Goal: Task Accomplishment & Management: Use online tool/utility

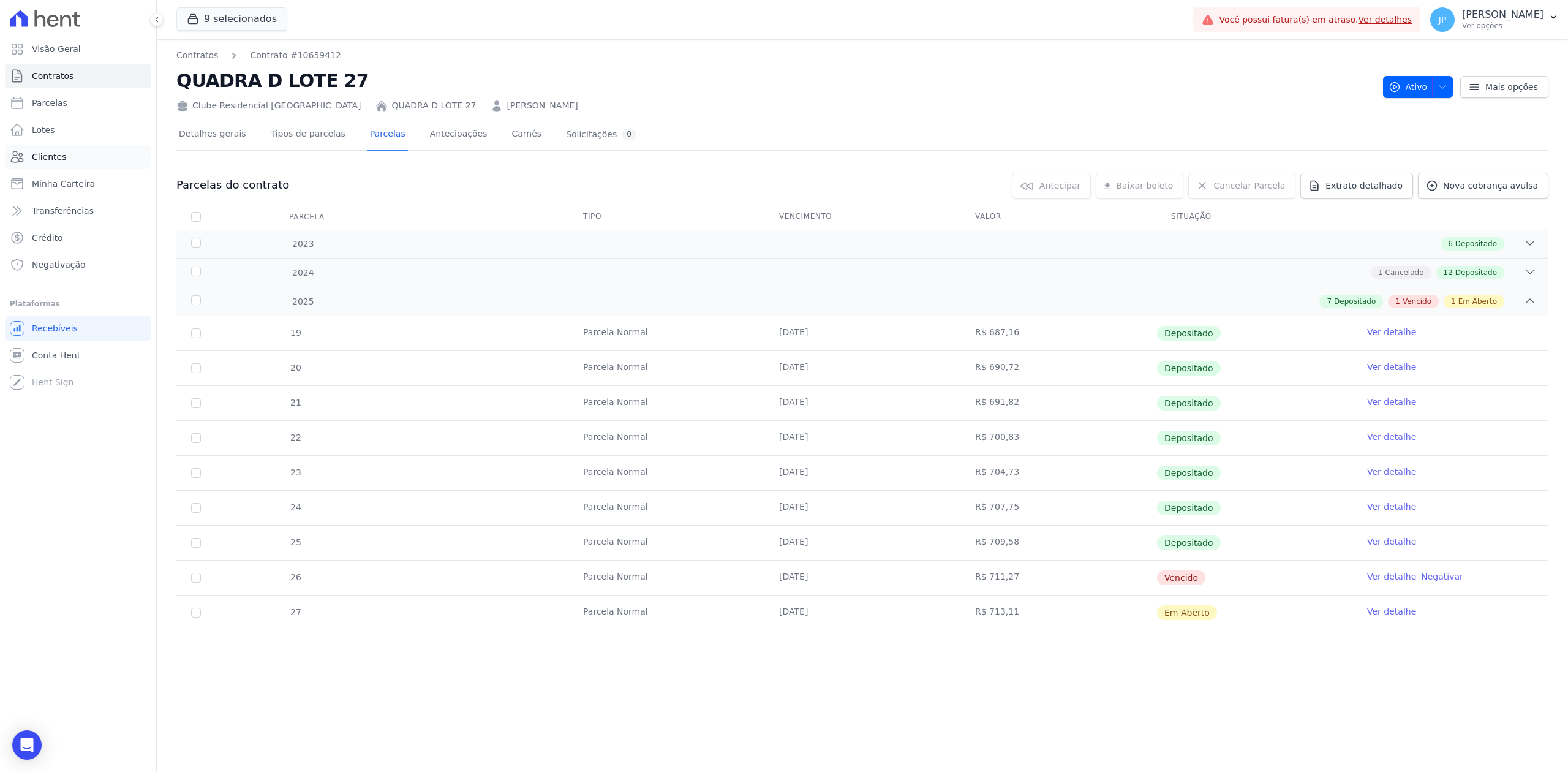
click at [49, 151] on span "Clientes" at bounding box center [48, 156] width 34 height 12
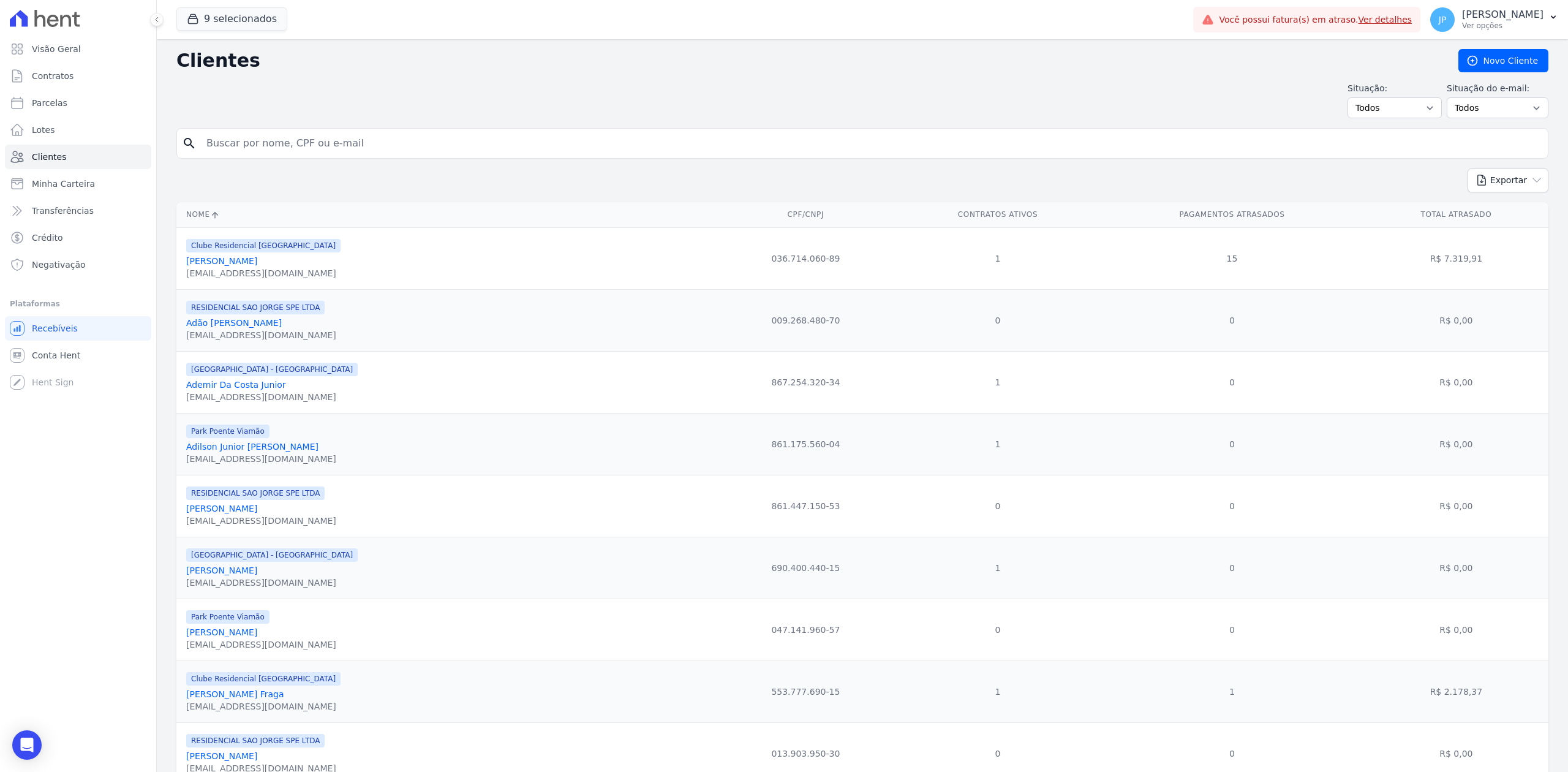
click at [289, 155] on input "search" at bounding box center [870, 143] width 1344 height 25
type input "[PERSON_NAME]"
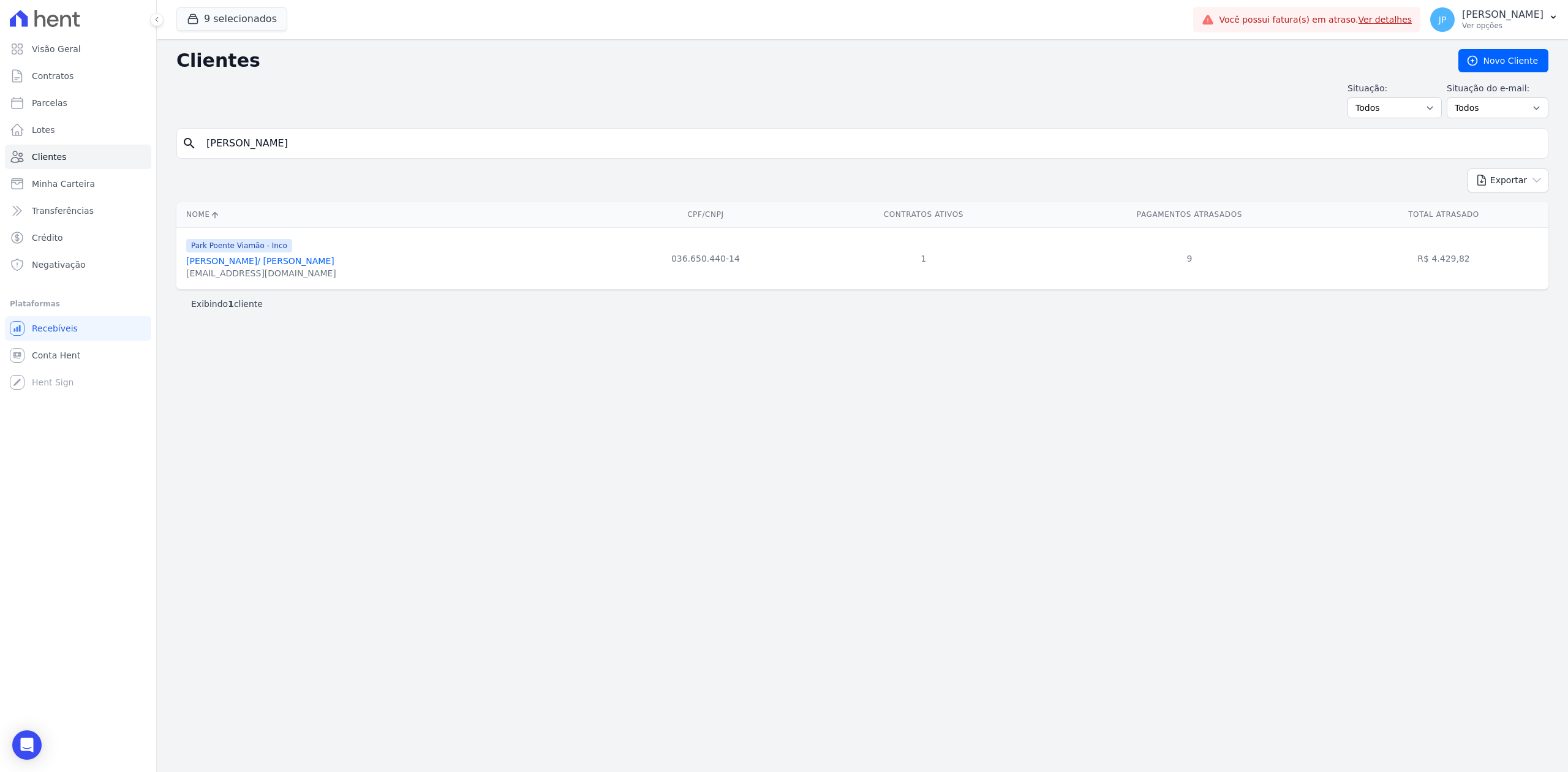
click at [298, 266] on link "[PERSON_NAME]/ [PERSON_NAME]" at bounding box center [261, 261] width 148 height 10
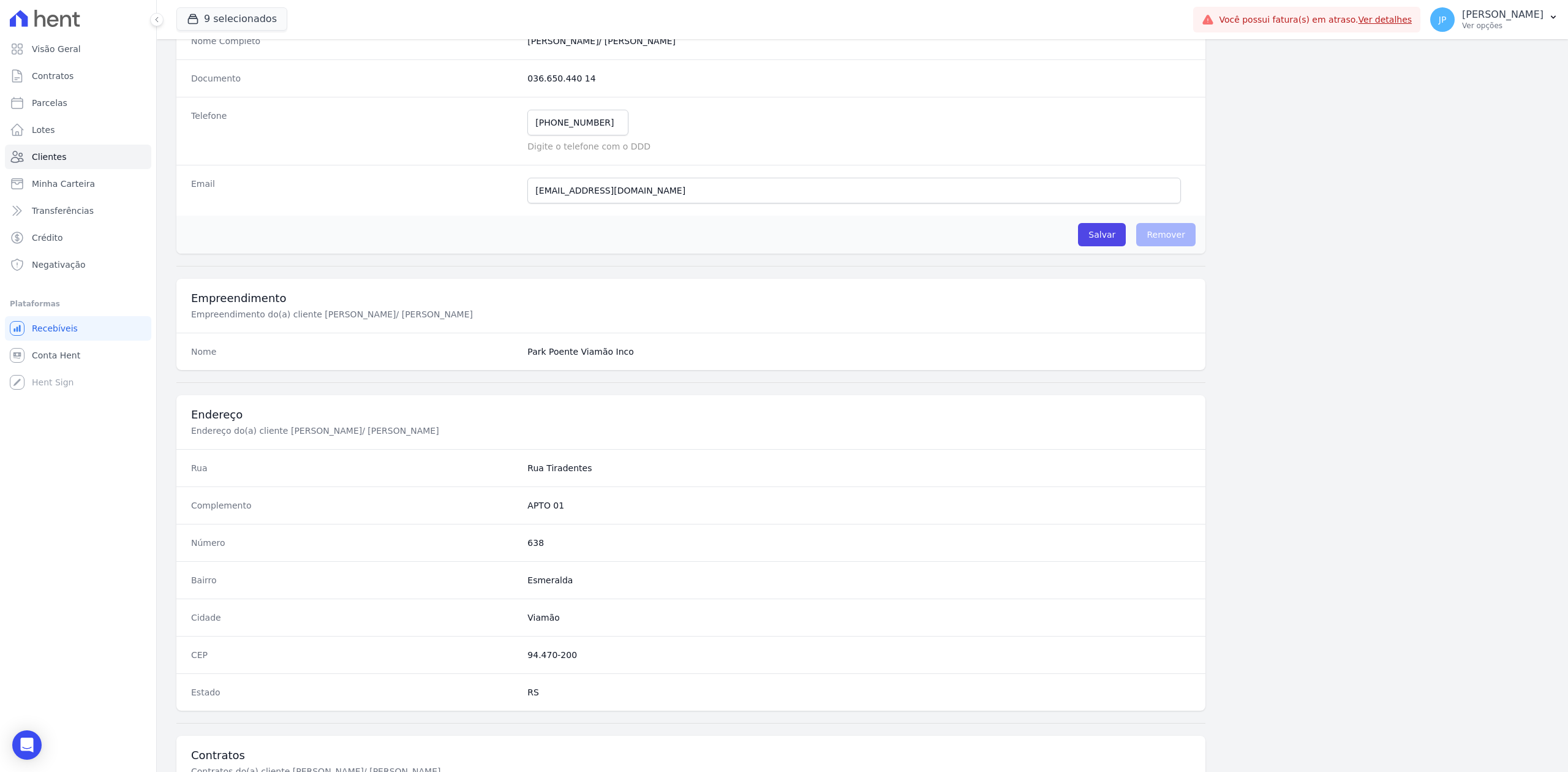
scroll to position [380, 0]
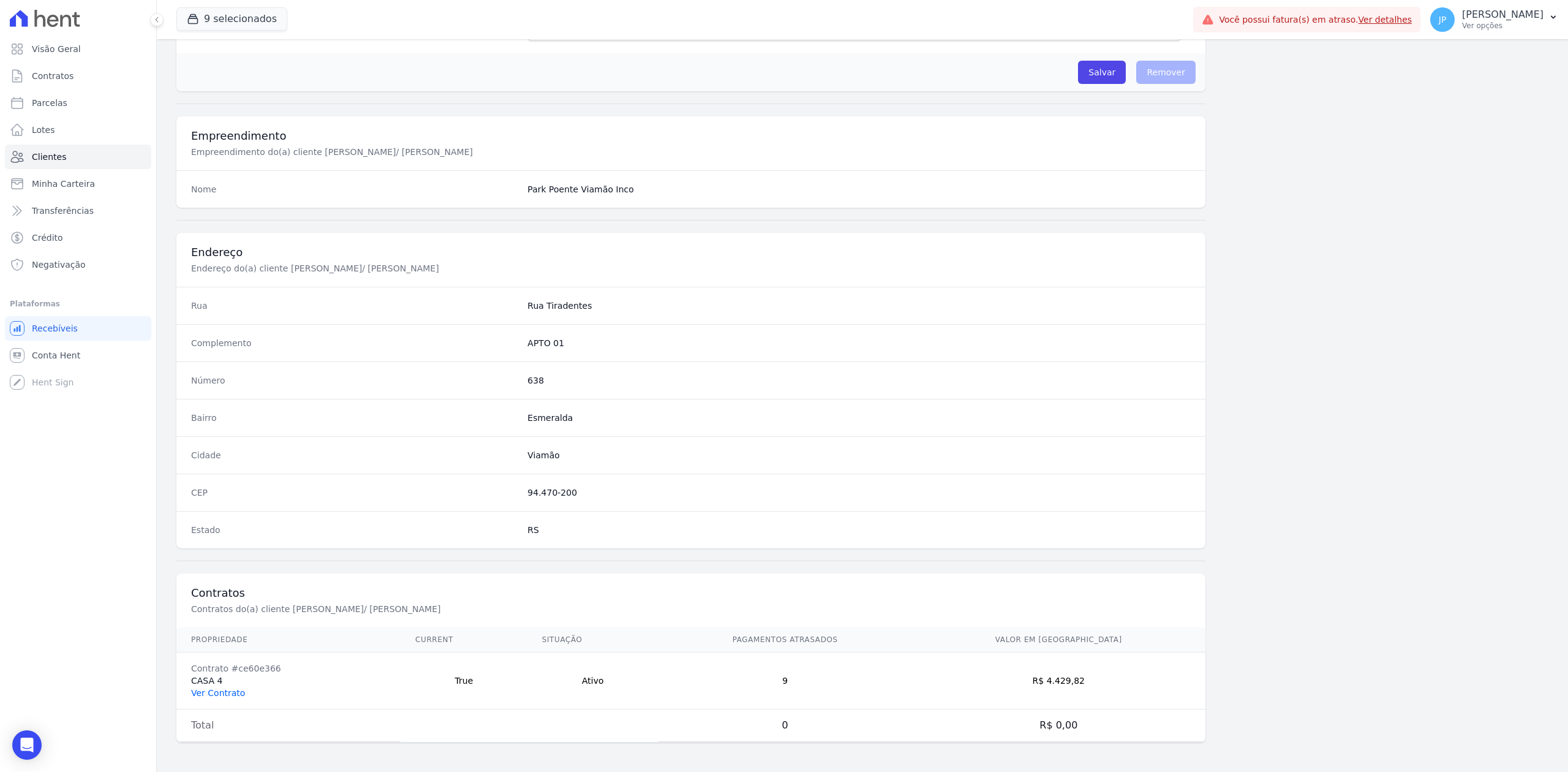
click at [233, 690] on link "Ver Contrato" at bounding box center [218, 693] width 54 height 10
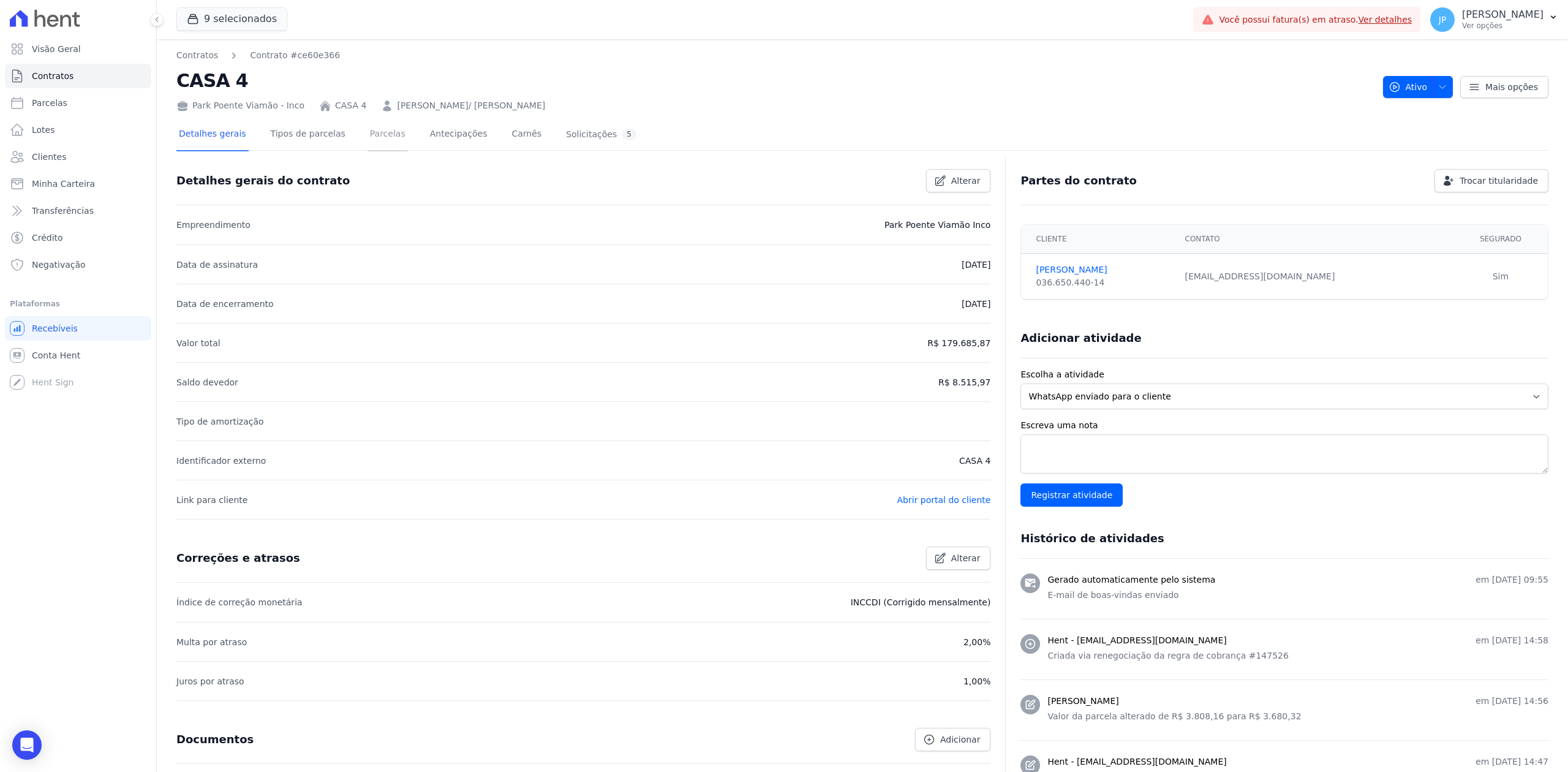
click at [369, 139] on link "Parcelas" at bounding box center [388, 135] width 41 height 32
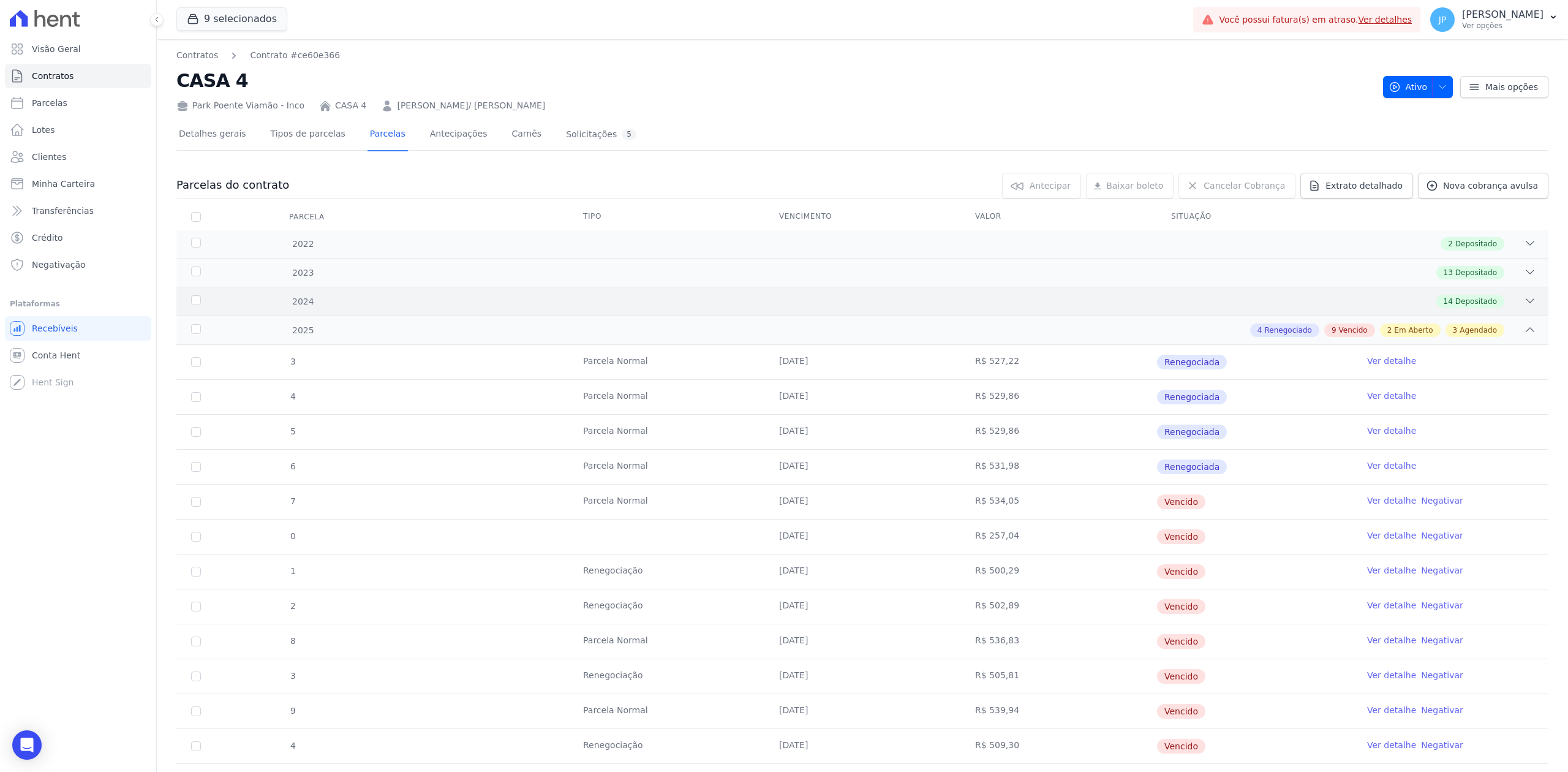
click at [1508, 304] on div "14 Depositado" at bounding box center [930, 301] width 1212 height 13
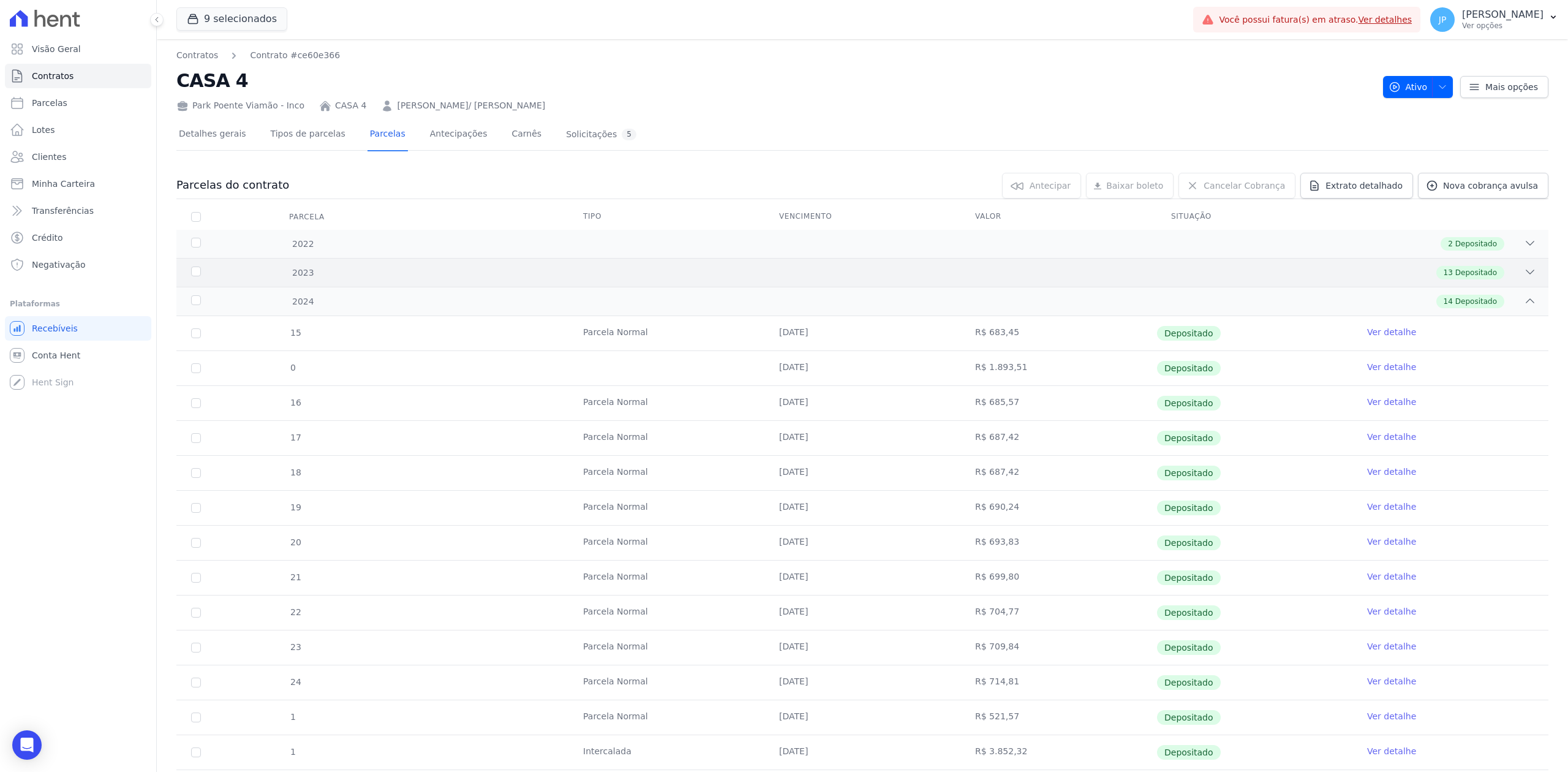
click at [1524, 270] on icon at bounding box center [1529, 272] width 12 height 12
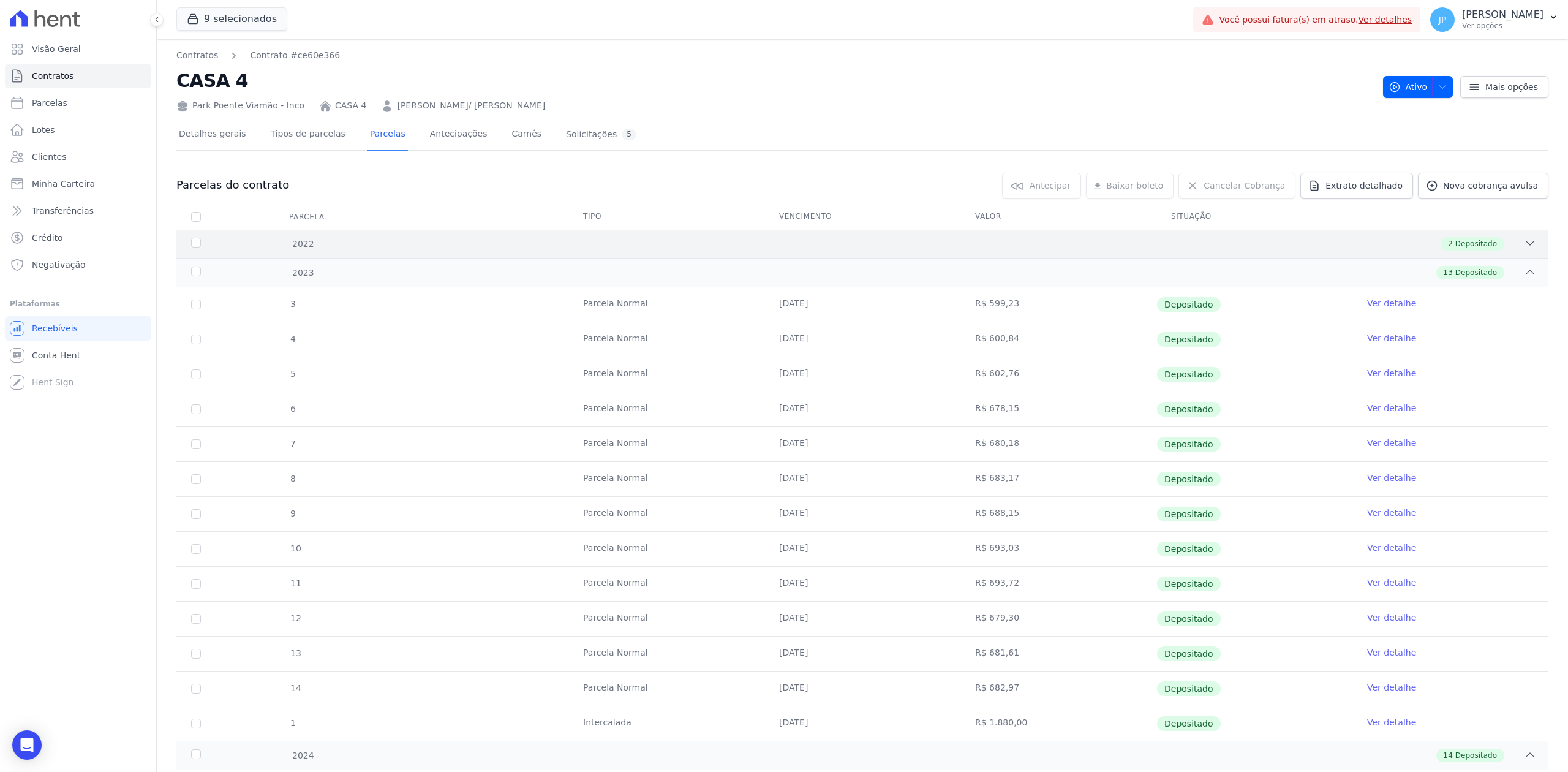
click at [1524, 250] on div at bounding box center [1529, 243] width 12 height 13
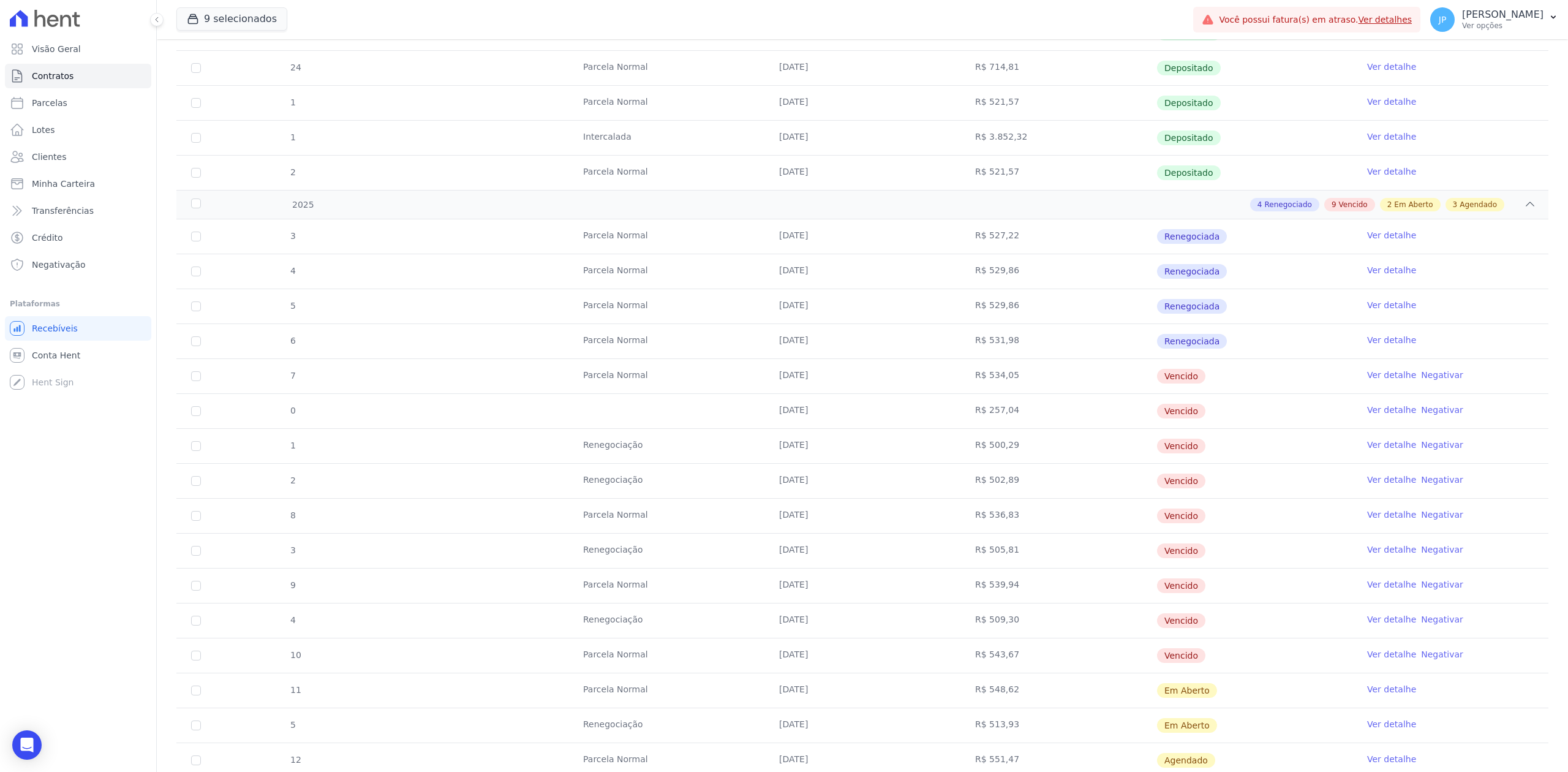
scroll to position [1290, 0]
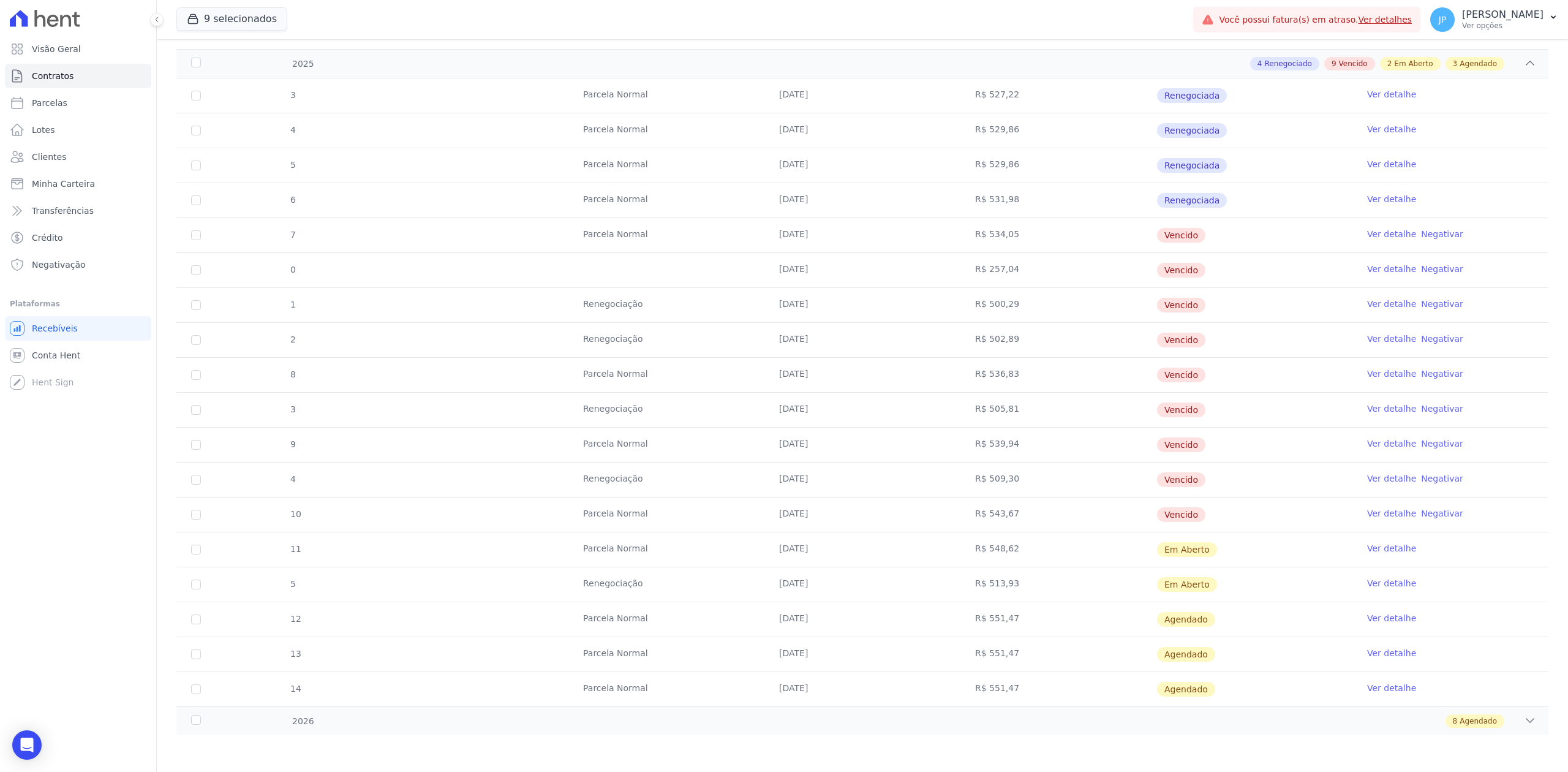
drag, startPoint x: 927, startPoint y: 548, endPoint x: 1064, endPoint y: 559, distance: 137.4
click at [1064, 558] on tr "11 [GEOGRAPHIC_DATA] [DATE] R$ 548,62 Em [GEOGRAPHIC_DATA] Ver detalhe" at bounding box center [862, 549] width 1372 height 35
drag, startPoint x: 973, startPoint y: 584, endPoint x: 1018, endPoint y: 589, distance: 45.3
click at [1018, 586] on td "R$ 513,93" at bounding box center [1058, 584] width 196 height 34
drag, startPoint x: 970, startPoint y: 611, endPoint x: 1025, endPoint y: 625, distance: 56.8
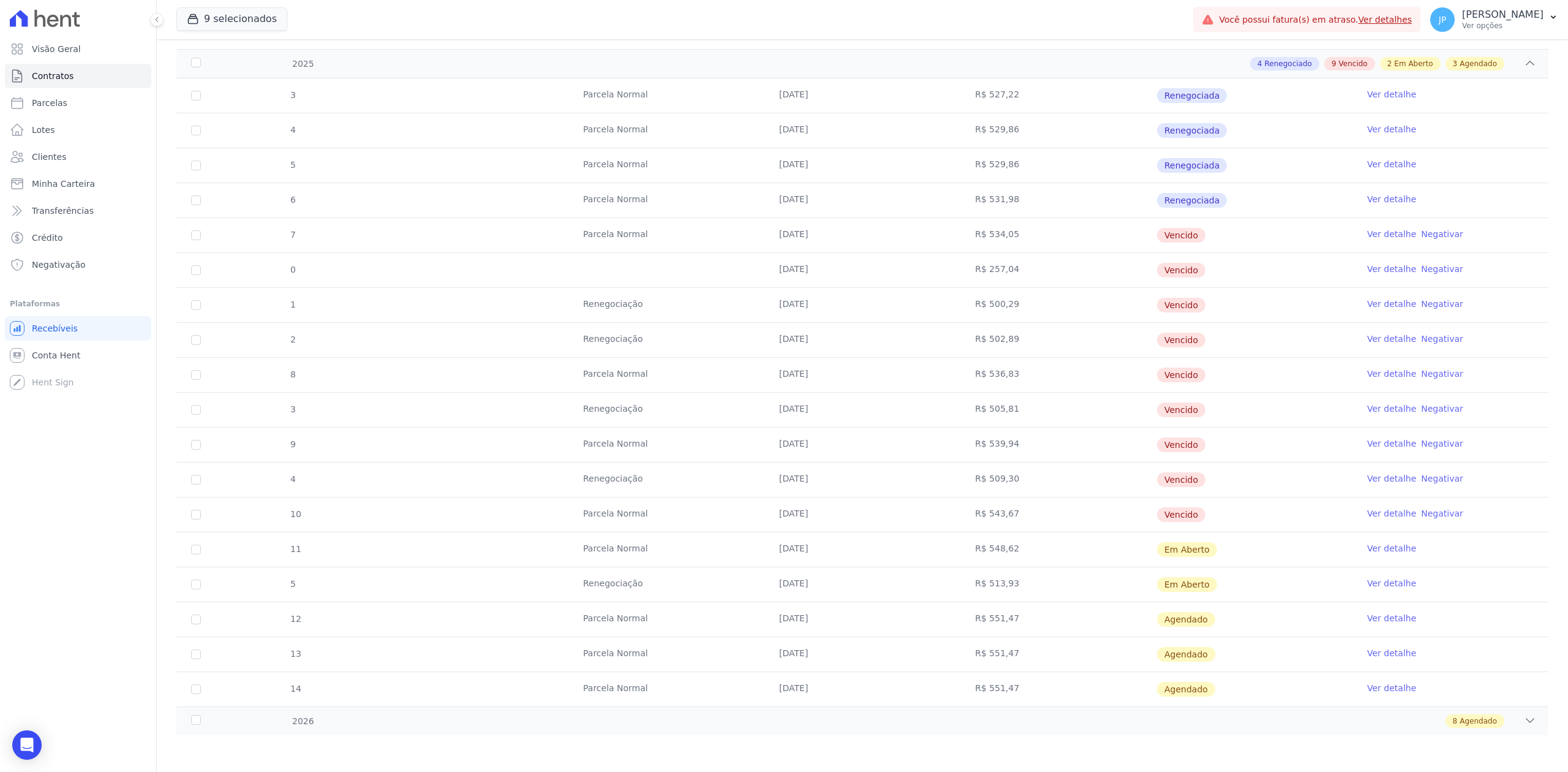
click at [1025, 623] on td "R$ 551,47" at bounding box center [1058, 619] width 196 height 34
drag, startPoint x: 964, startPoint y: 651, endPoint x: 1040, endPoint y: 663, distance: 76.9
click at [1040, 663] on td "R$ 551,47" at bounding box center [1058, 654] width 196 height 34
drag, startPoint x: 964, startPoint y: 694, endPoint x: 1039, endPoint y: 696, distance: 75.0
click at [1039, 696] on td "R$ 551,47" at bounding box center [1058, 689] width 196 height 34
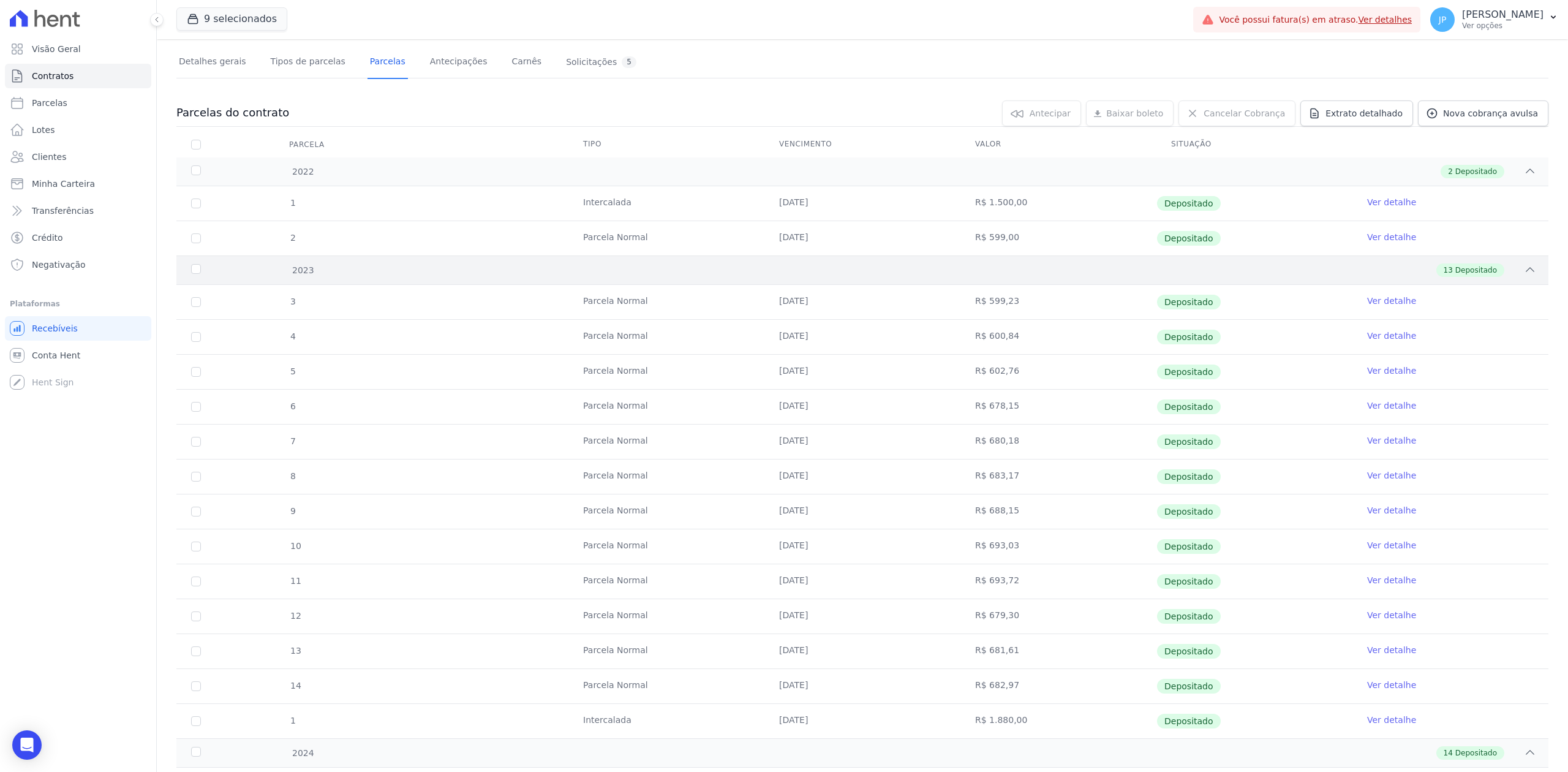
scroll to position [64, 0]
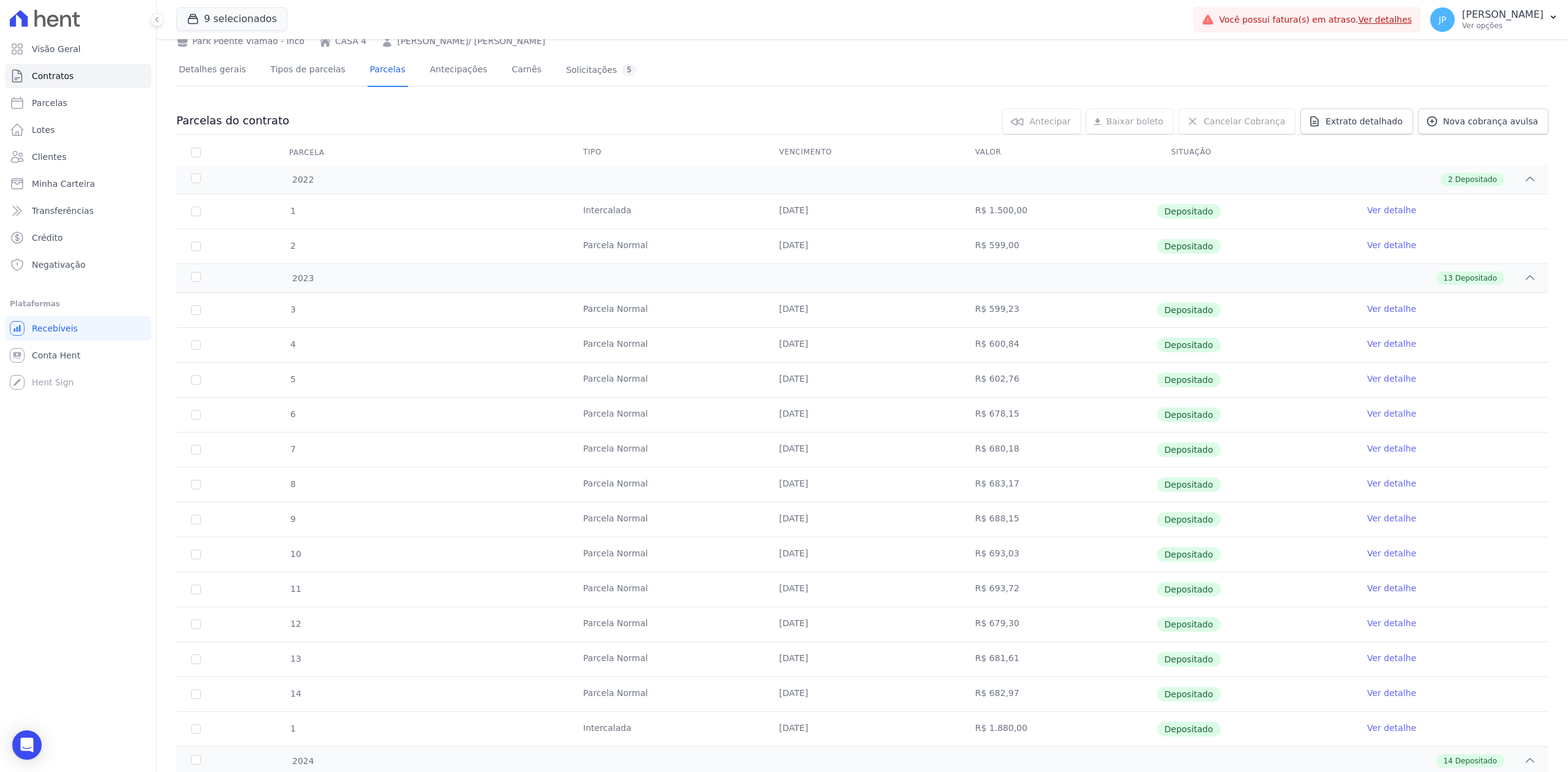
drag, startPoint x: 954, startPoint y: 213, endPoint x: 1212, endPoint y: 310, distance: 275.6
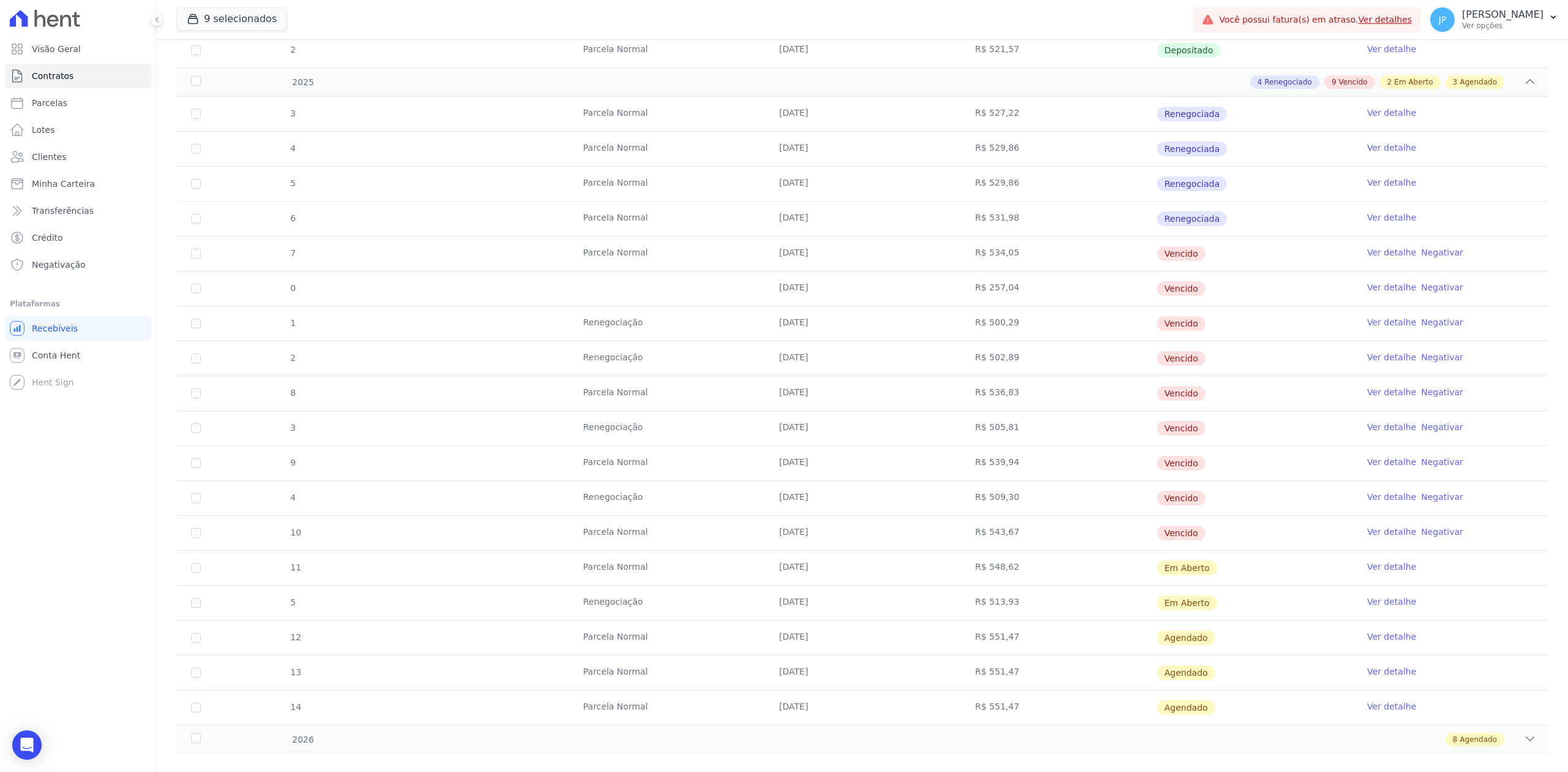
scroll to position [1290, 0]
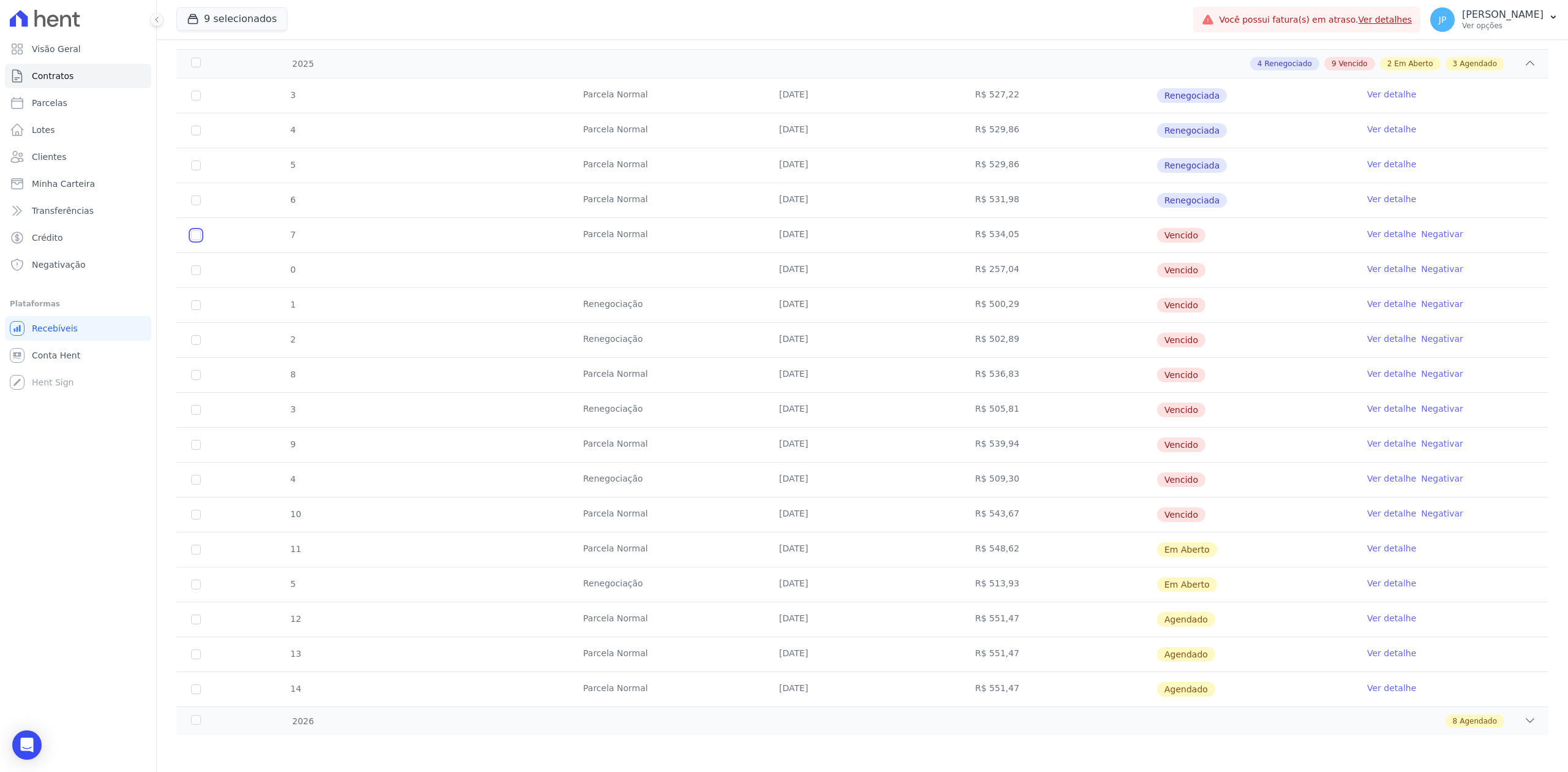
click at [192, 230] on input "checkbox" at bounding box center [196, 235] width 10 height 10
checkbox input "true"
click at [192, 267] on input "checkbox" at bounding box center [196, 270] width 10 height 10
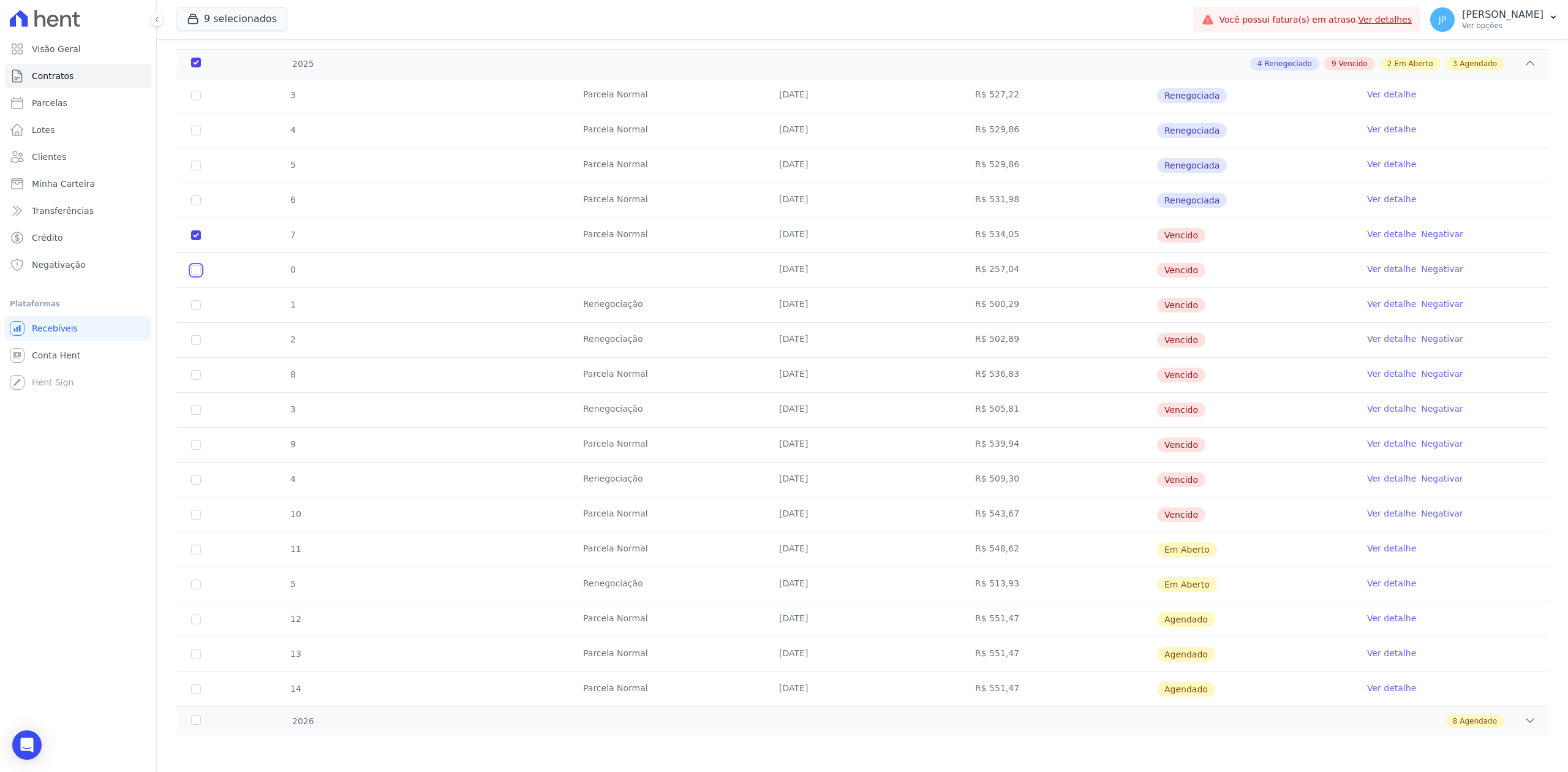
checkbox input "true"
click at [193, 305] on input "checkbox" at bounding box center [196, 305] width 10 height 10
checkbox input "true"
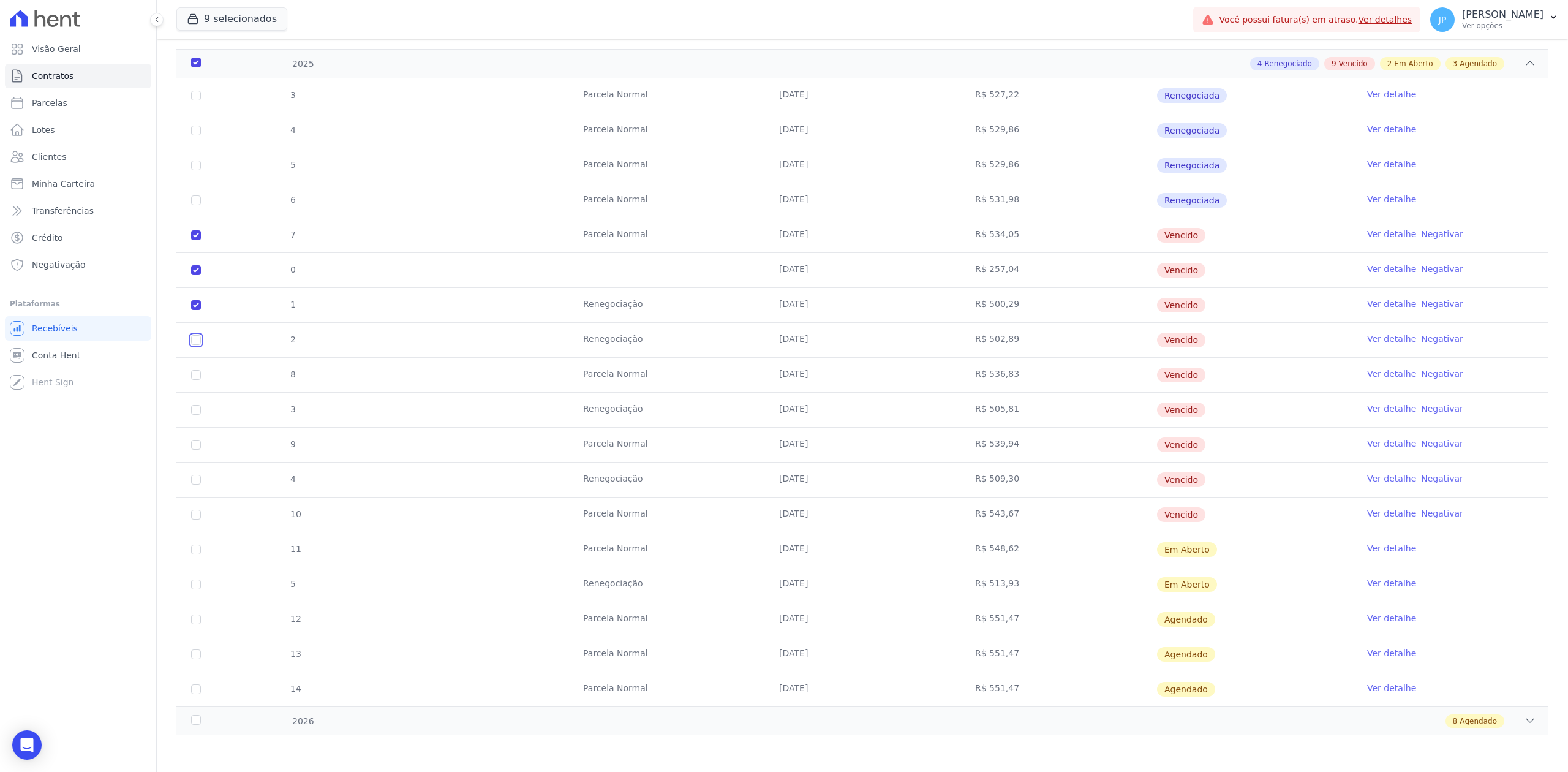
click at [198, 338] on input "checkbox" at bounding box center [196, 340] width 10 height 10
checkbox input "true"
click at [197, 374] on input "checkbox" at bounding box center [196, 375] width 10 height 10
checkbox input "true"
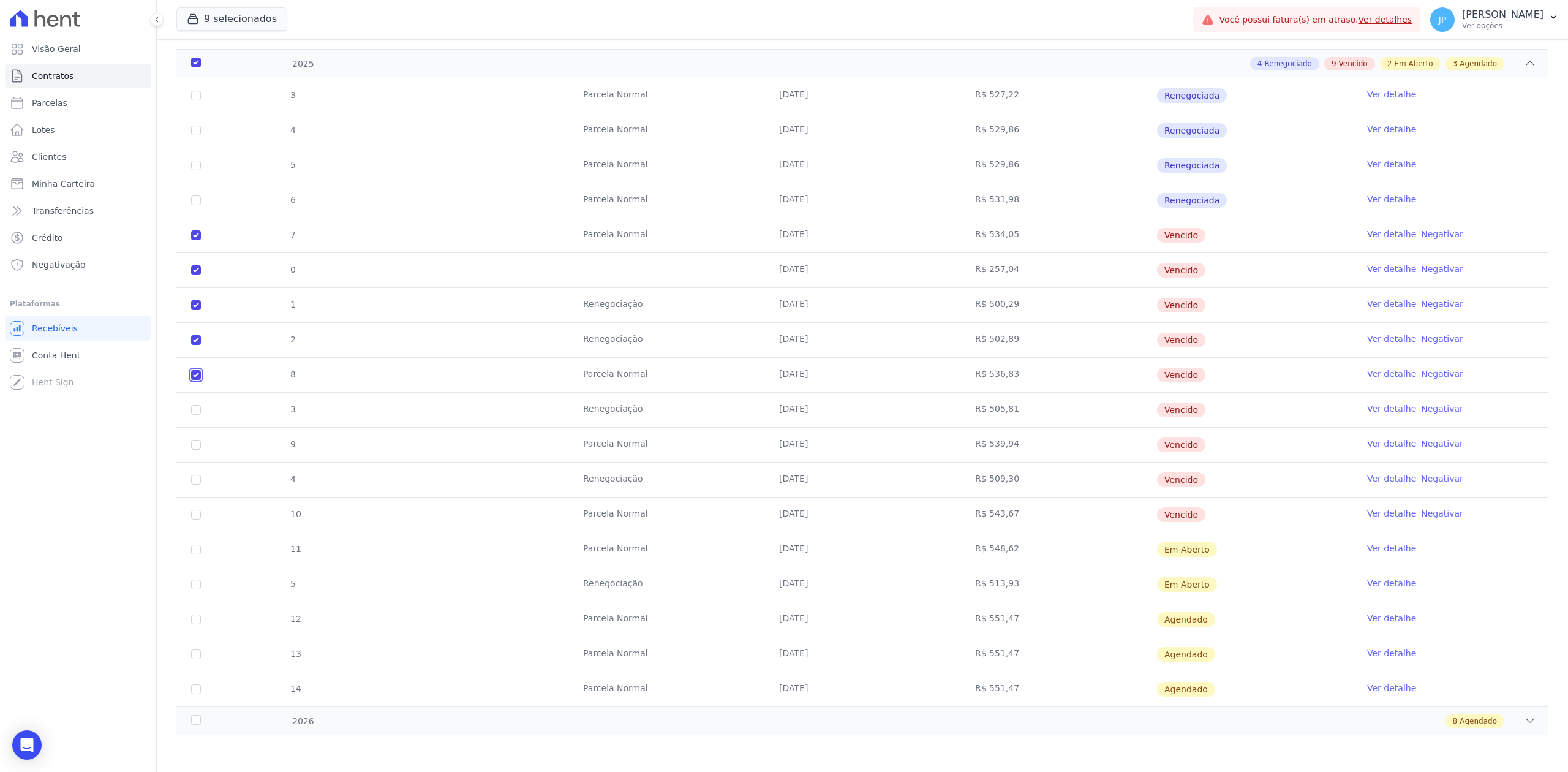
checkbox input "true"
click at [197, 408] on input "checkbox" at bounding box center [196, 410] width 10 height 10
checkbox input "true"
click at [196, 445] on input "checkbox" at bounding box center [196, 445] width 10 height 10
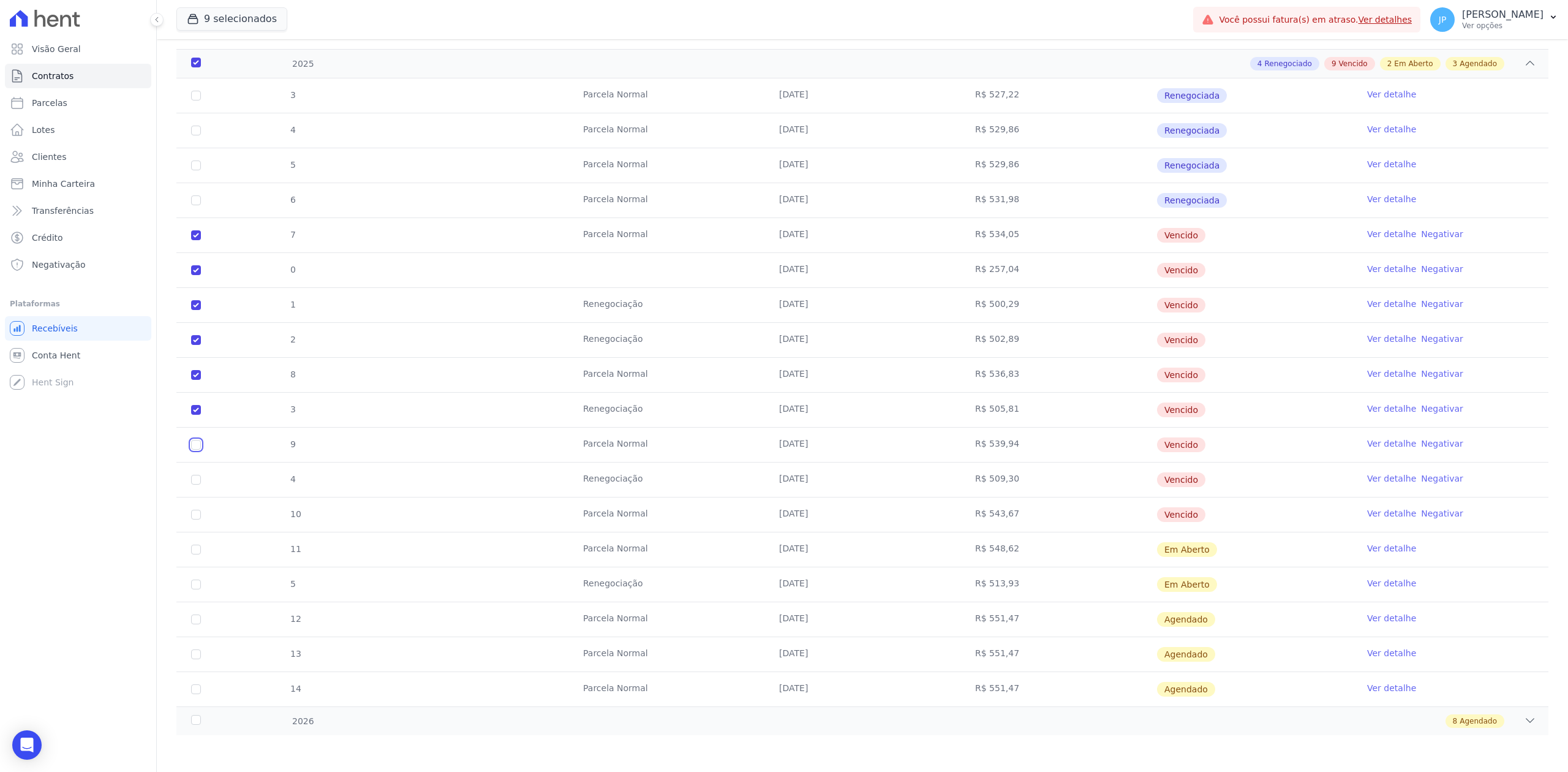
checkbox input "true"
click at [194, 484] on td "4" at bounding box center [196, 479] width 39 height 34
click at [194, 481] on input "checkbox" at bounding box center [196, 480] width 10 height 10
checkbox input "true"
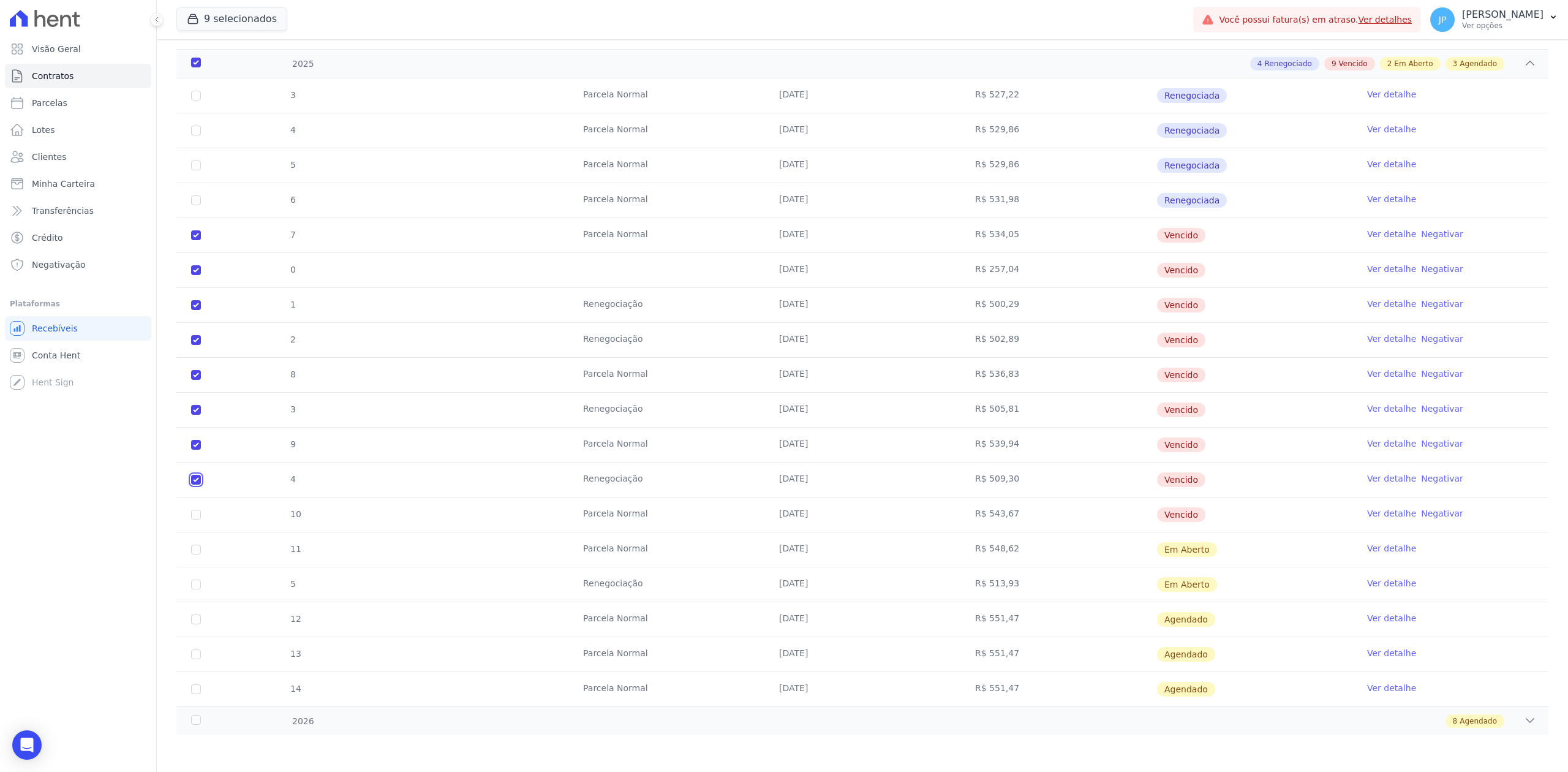
checkbox input "true"
click at [192, 511] on input "checkbox" at bounding box center [196, 515] width 10 height 10
checkbox input "true"
click at [195, 546] on input "checkbox" at bounding box center [196, 550] width 10 height 10
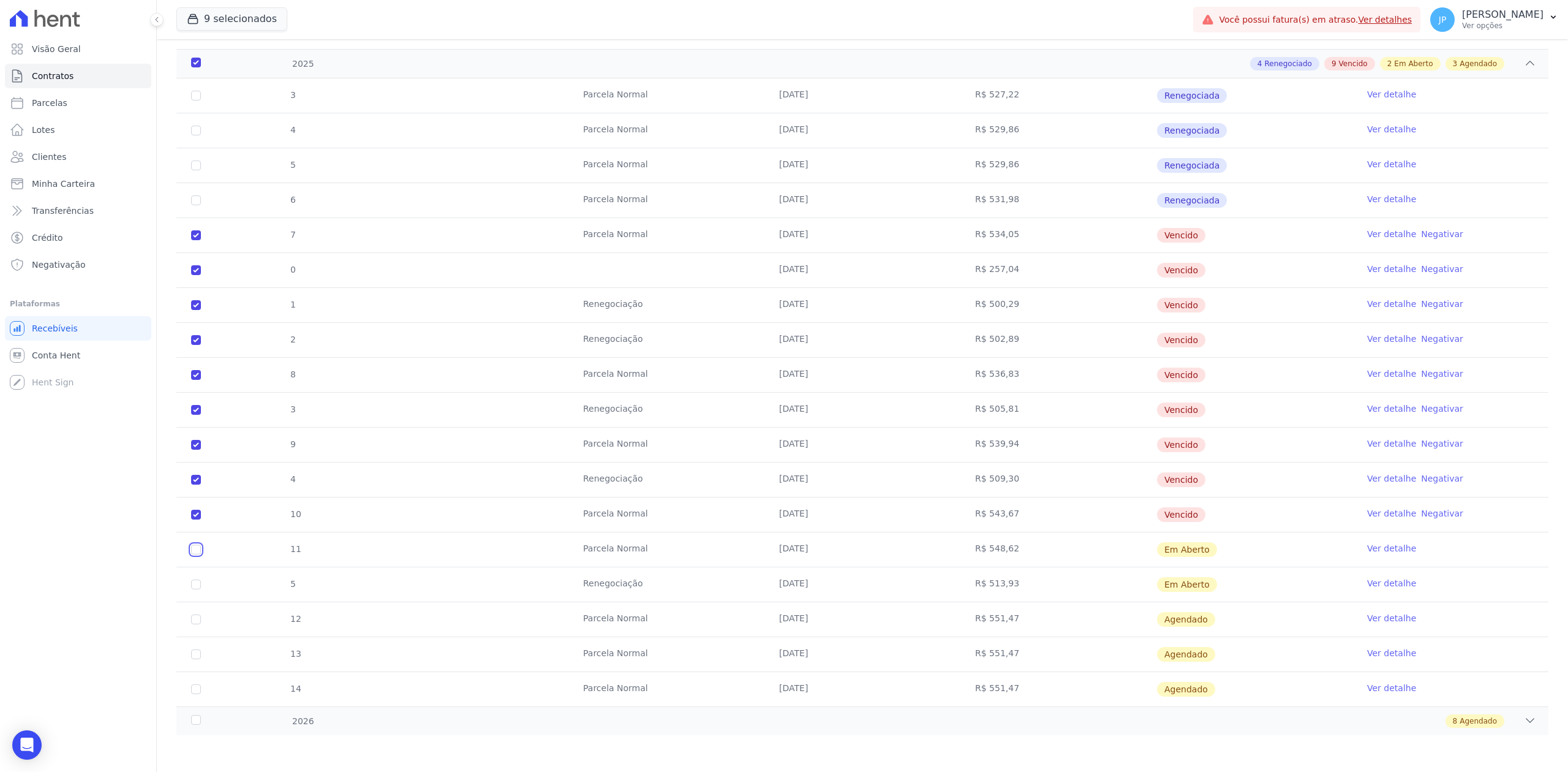
checkbox input "true"
drag, startPoint x: 1219, startPoint y: 550, endPoint x: 192, endPoint y: 550, distance: 1027.0
click at [192, 550] on tr "11 [GEOGRAPHIC_DATA] [DATE] R$ 548,62 Em [GEOGRAPHIC_DATA] Ver detalhe" at bounding box center [862, 549] width 1372 height 35
click at [193, 547] on input "checkbox" at bounding box center [196, 550] width 10 height 10
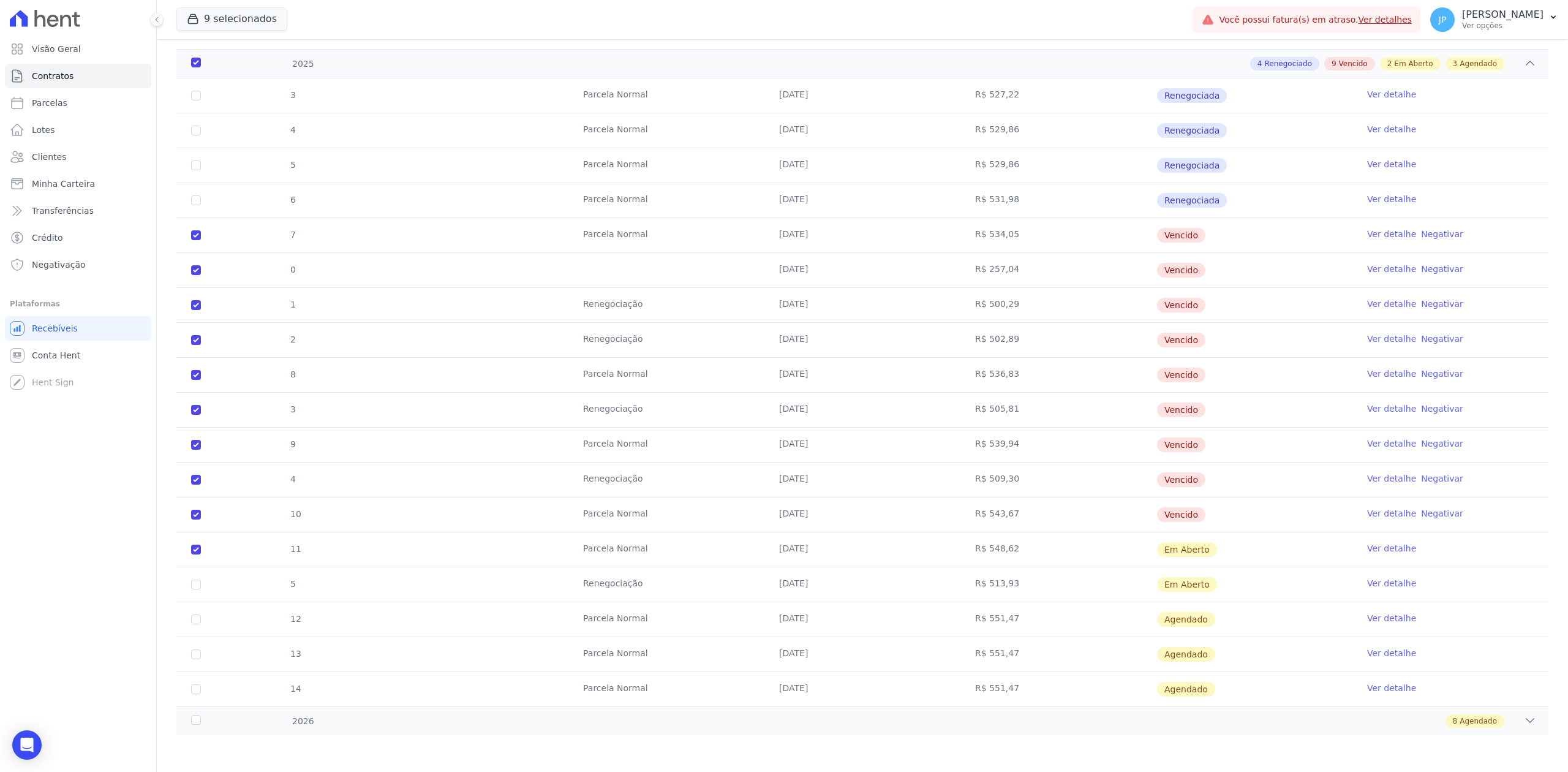
checkbox input "false"
checkbox input "true"
drag, startPoint x: 1255, startPoint y: 518, endPoint x: 267, endPoint y: 241, distance: 1026.1
click at [267, 241] on tbody "3 [GEOGRAPHIC_DATA] [DATE] R$ 527,22 Renegociada Ver detalhe 4 [GEOGRAPHIC_DATA…" at bounding box center [862, 392] width 1372 height 628
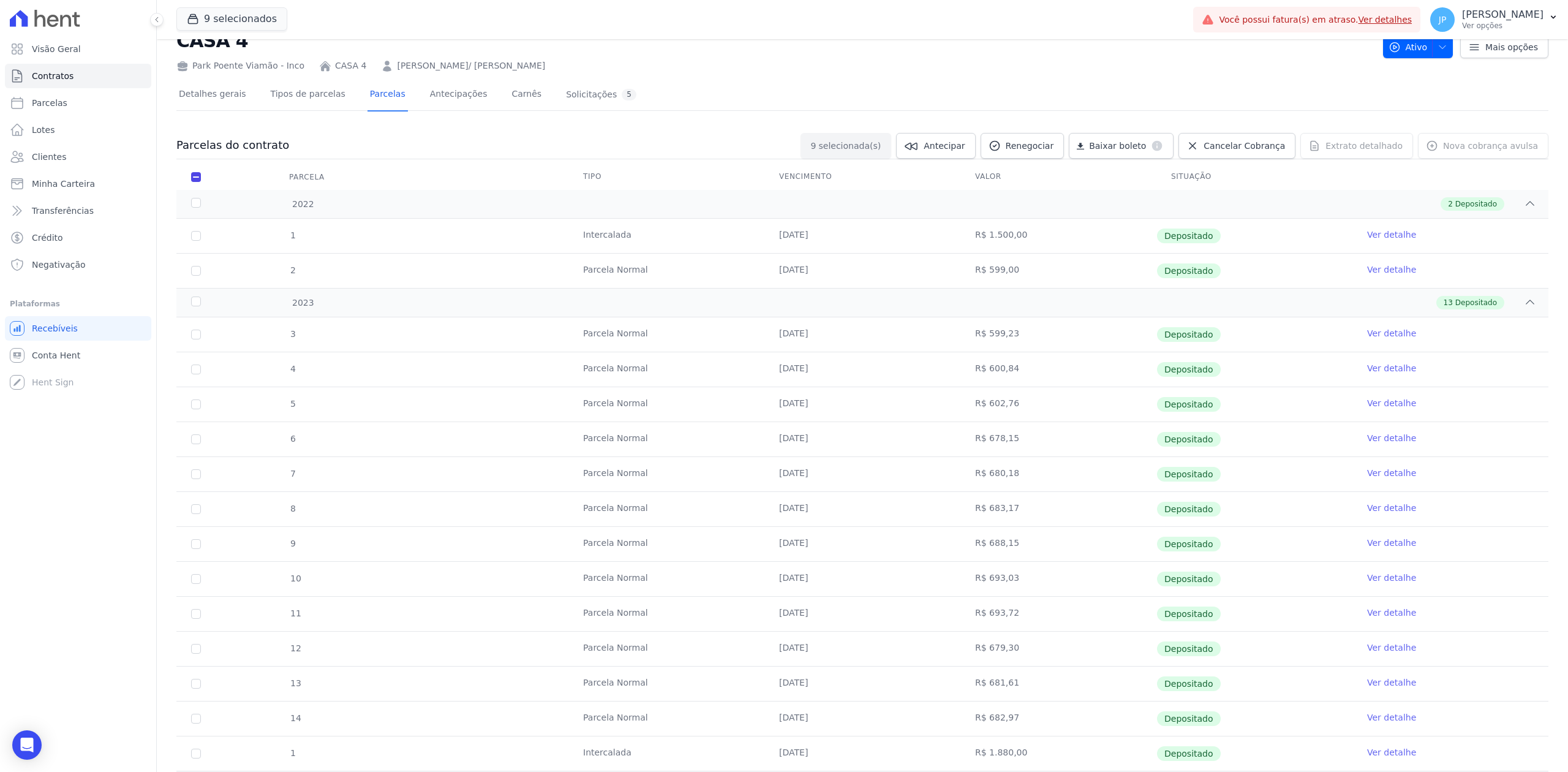
scroll to position [0, 0]
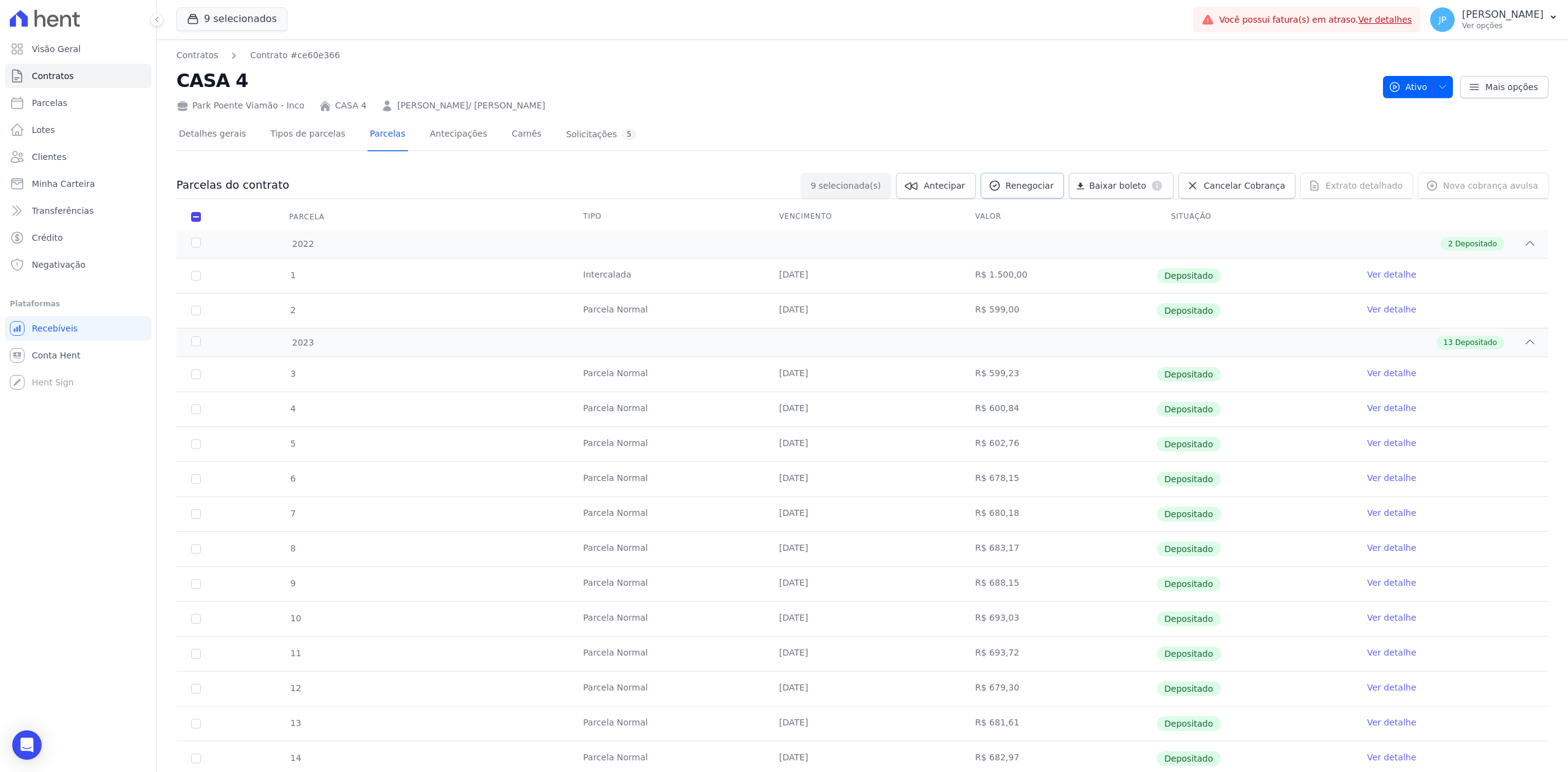
click at [1054, 190] on span "Renegociar" at bounding box center [1029, 185] width 48 height 12
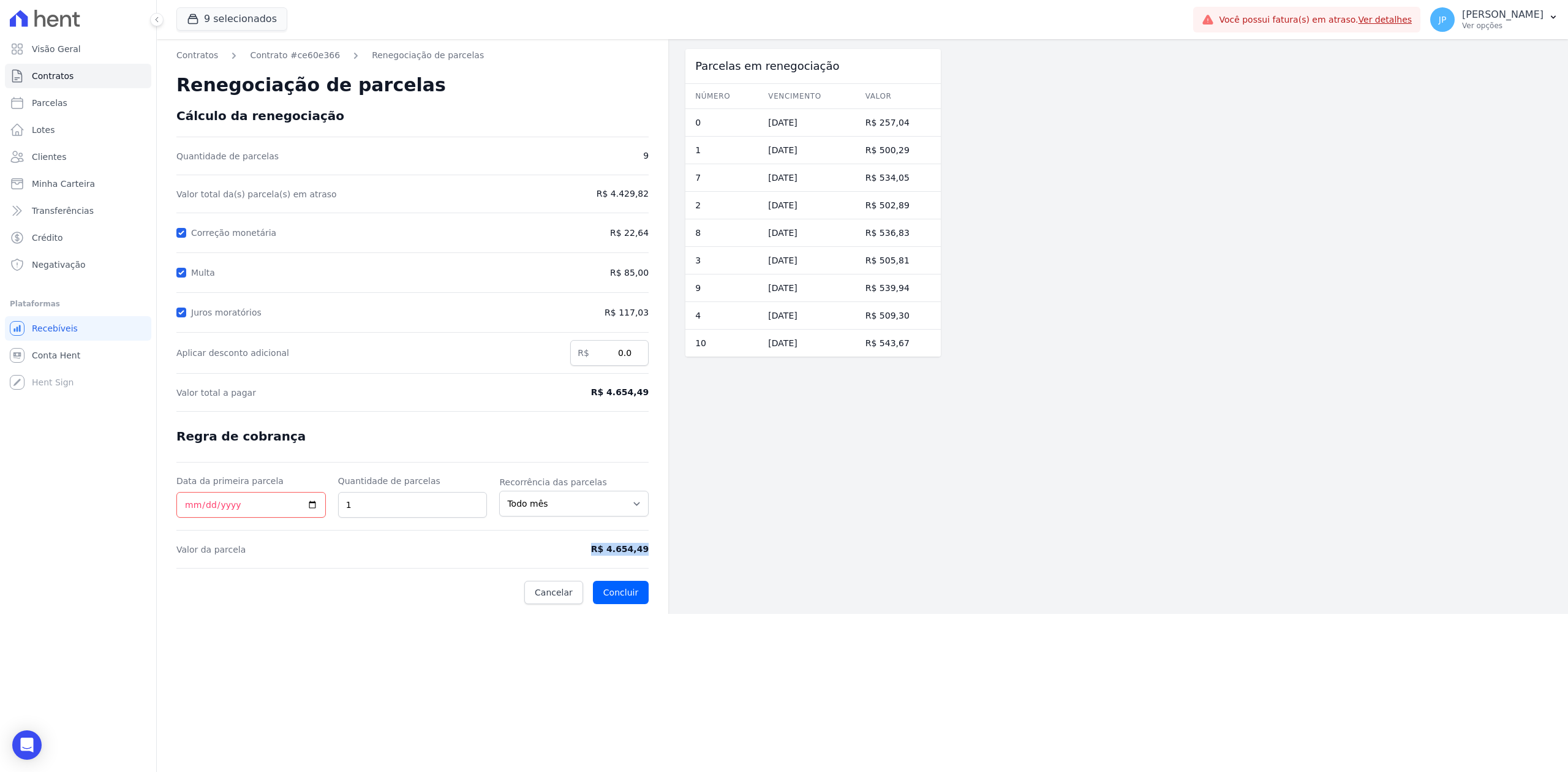
drag, startPoint x: 593, startPoint y: 550, endPoint x: 647, endPoint y: 550, distance: 54.0
click at [647, 550] on span "R$ 4.654,49" at bounding box center [595, 549] width 109 height 13
